Goal: Find specific fact: Find specific fact

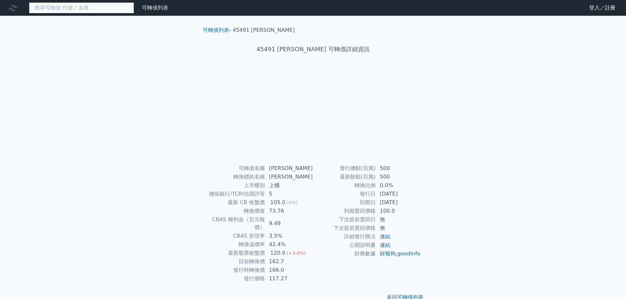
click at [102, 10] on input at bounding box center [81, 7] width 105 height 11
paste input "27531"
click at [76, 9] on input "27531" at bounding box center [81, 7] width 105 height 11
drag, startPoint x: 76, startPoint y: 9, endPoint x: 20, endPoint y: 5, distance: 56.3
click at [20, 5] on div "27531 可轉債列表 財務數據" at bounding box center [85, 7] width 171 height 11
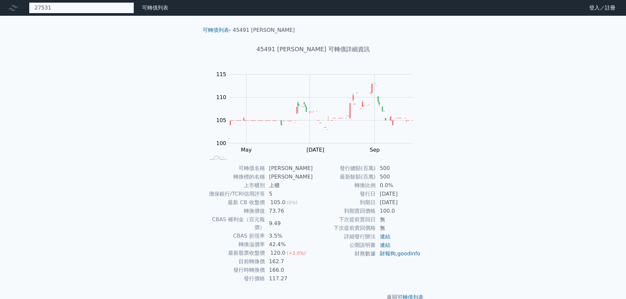
paste input
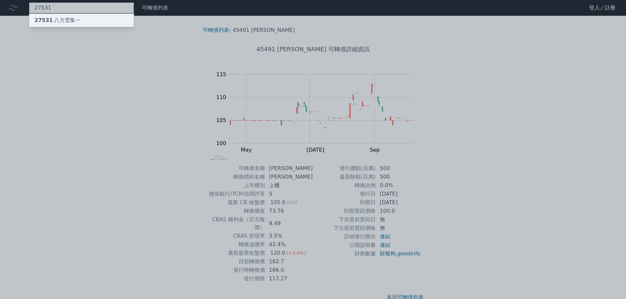
type input "27531"
click at [72, 18] on div "27531 八方雲集一" at bounding box center [58, 20] width 46 height 8
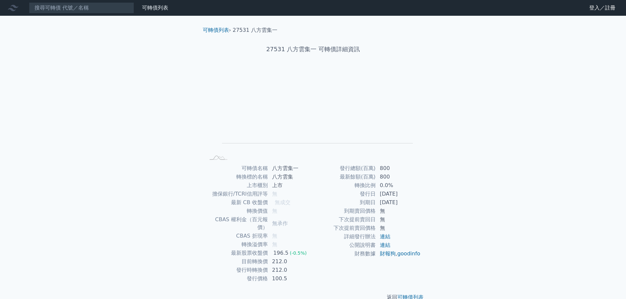
click at [124, 104] on div "可轉債列表 財務數據 可轉債列表 財務數據 登入／註冊 登入／註冊 可轉債列表 › 27531 八方雲集一 27531 八方雲集一 可轉債詳細資訊 Zoom …" at bounding box center [313, 156] width 626 height 312
click at [74, 12] on input at bounding box center [81, 7] width 105 height 11
paste input "XS3186680602"
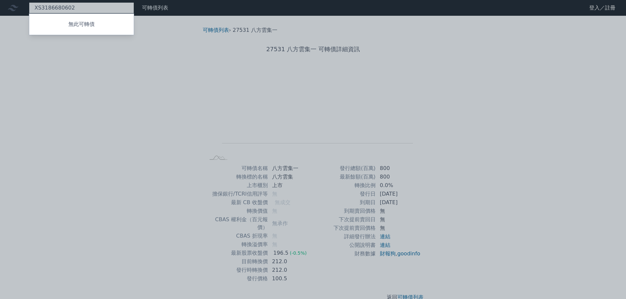
type input "XS3186680602"
